Goal: Task Accomplishment & Management: Manage account settings

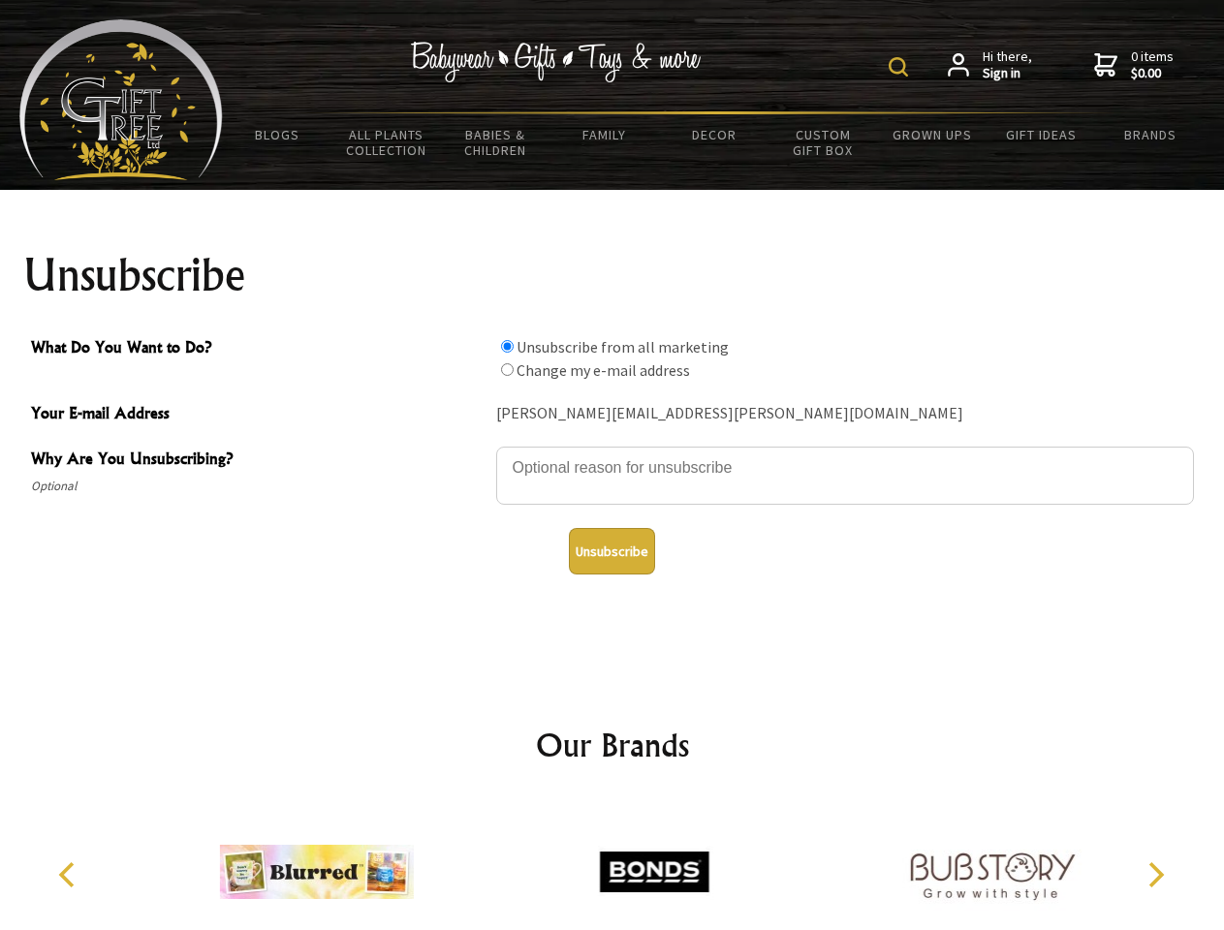
click at [901, 67] on img at bounding box center [897, 66] width 19 height 19
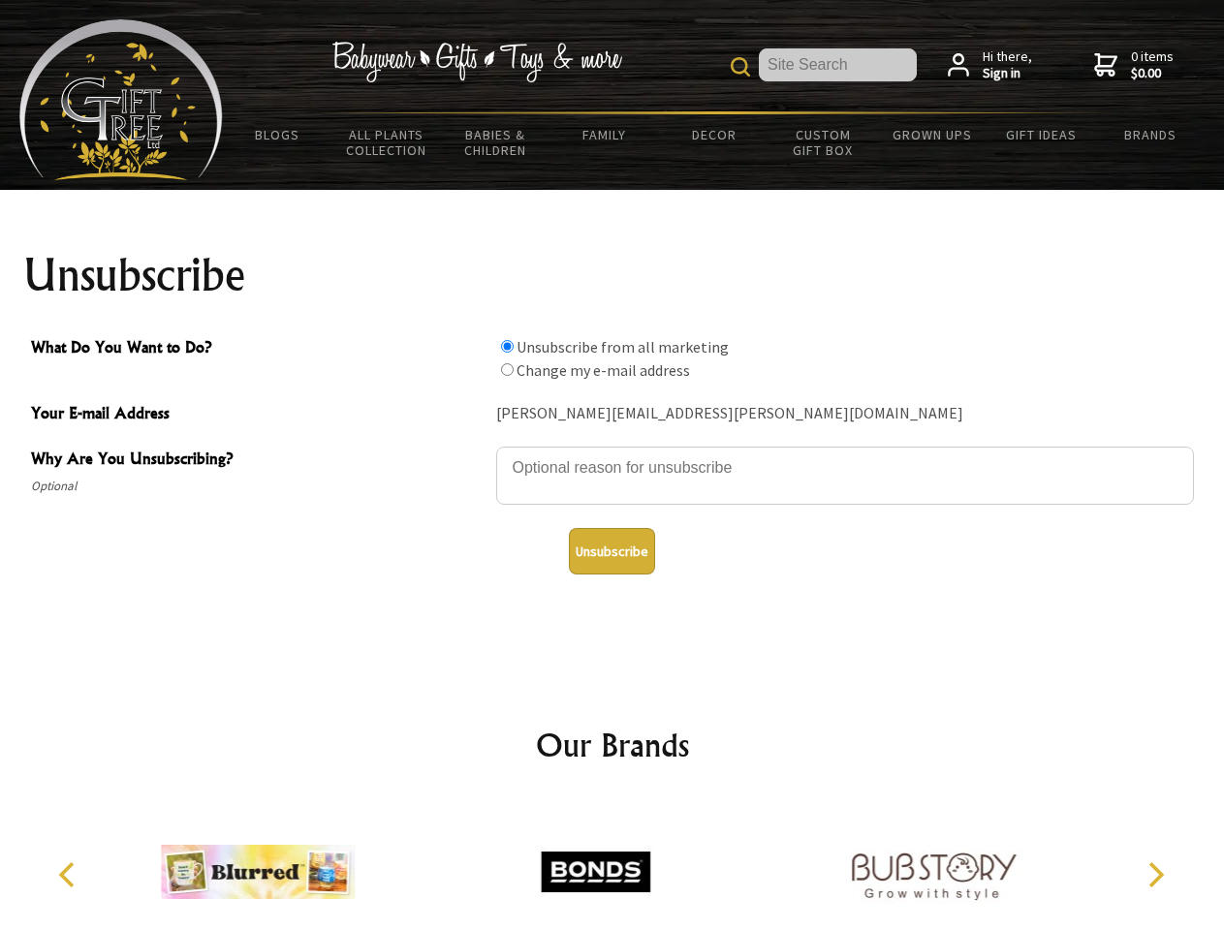
click at [612, 453] on textarea "Why Are You Unsubscribing?" at bounding box center [845, 476] width 698 height 58
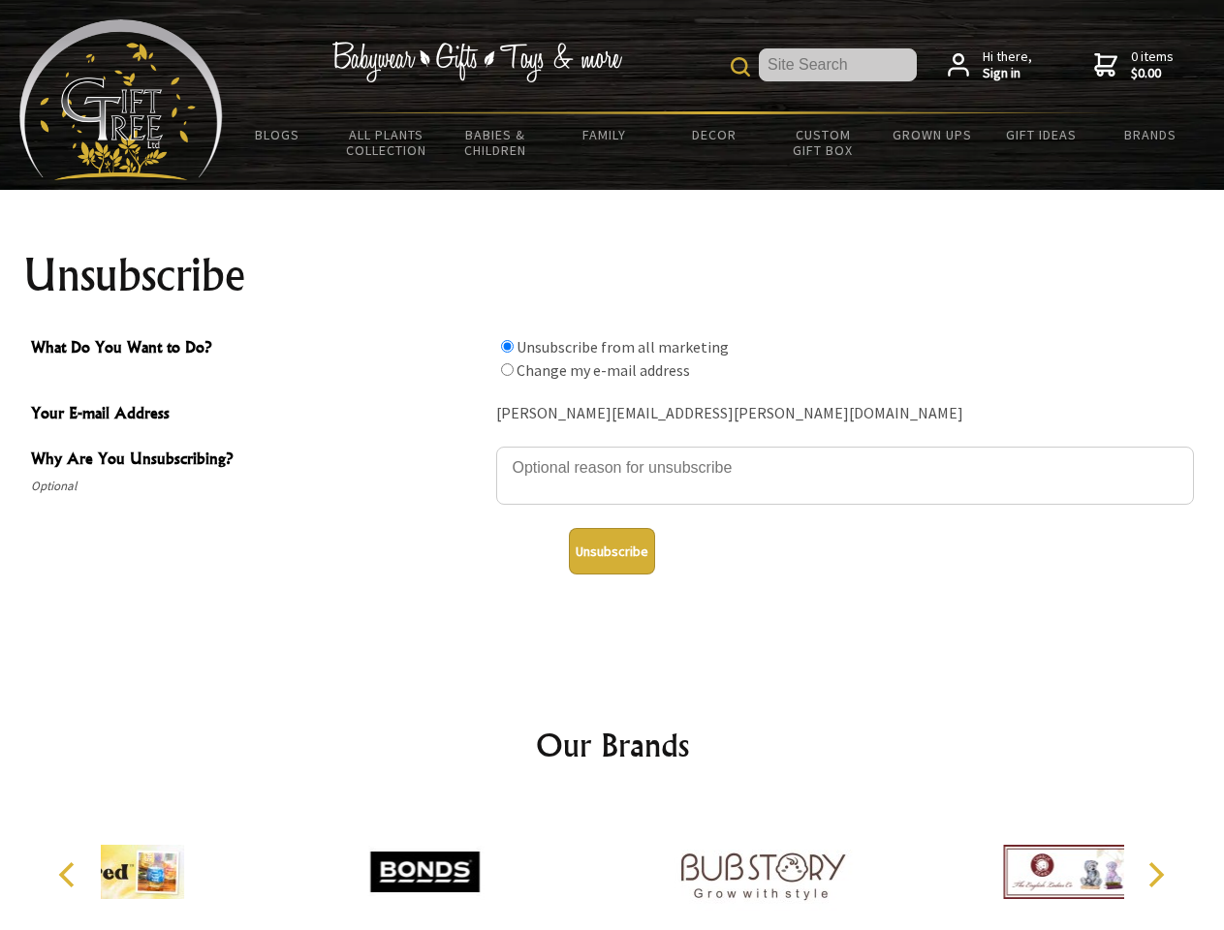
click at [507, 346] on input "What Do You Want to Do?" at bounding box center [507, 346] width 13 height 13
click at [507, 369] on input "What Do You Want to Do?" at bounding box center [507, 369] width 13 height 13
radio input "true"
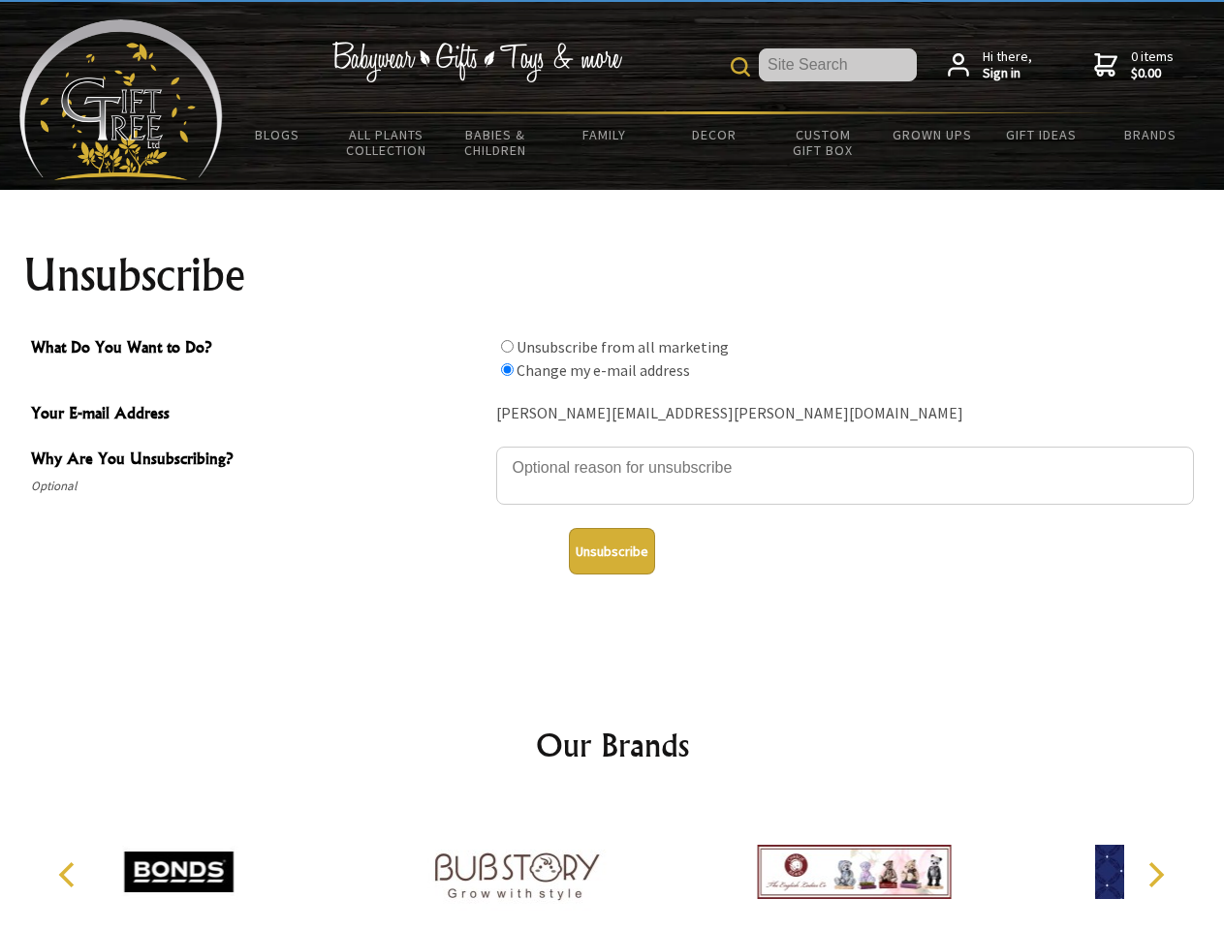
click at [611, 551] on button "Unsubscribe" at bounding box center [612, 551] width 86 height 47
